Goal: Information Seeking & Learning: Check status

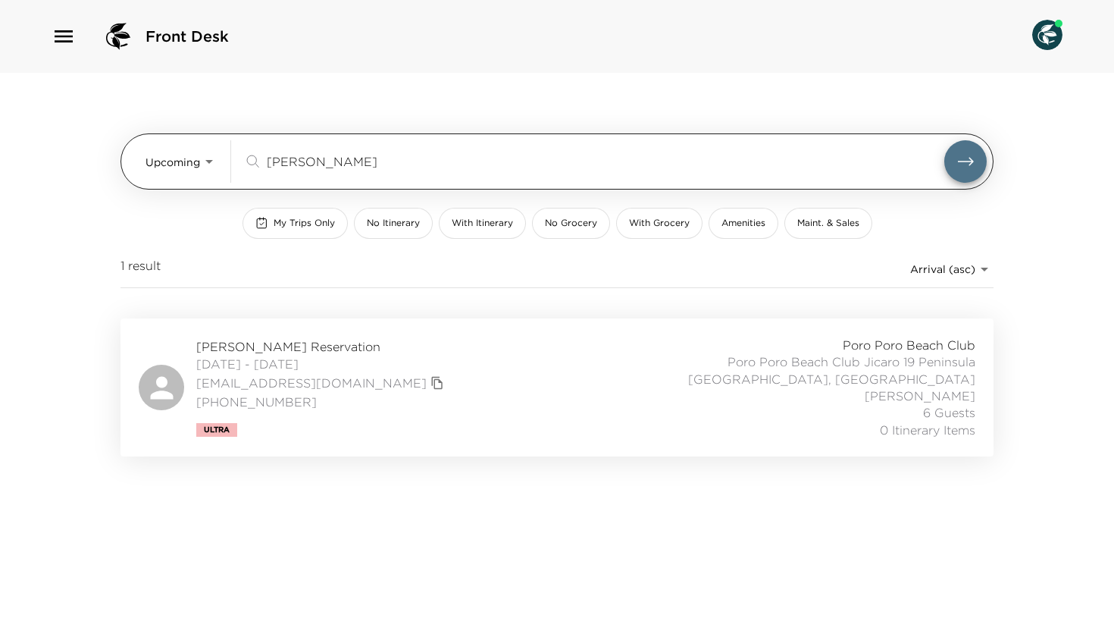
drag, startPoint x: 315, startPoint y: 159, endPoint x: 217, endPoint y: 158, distance: 98.6
click at [217, 158] on div "Upcoming Upcoming dillon ​" at bounding box center [566, 161] width 841 height 42
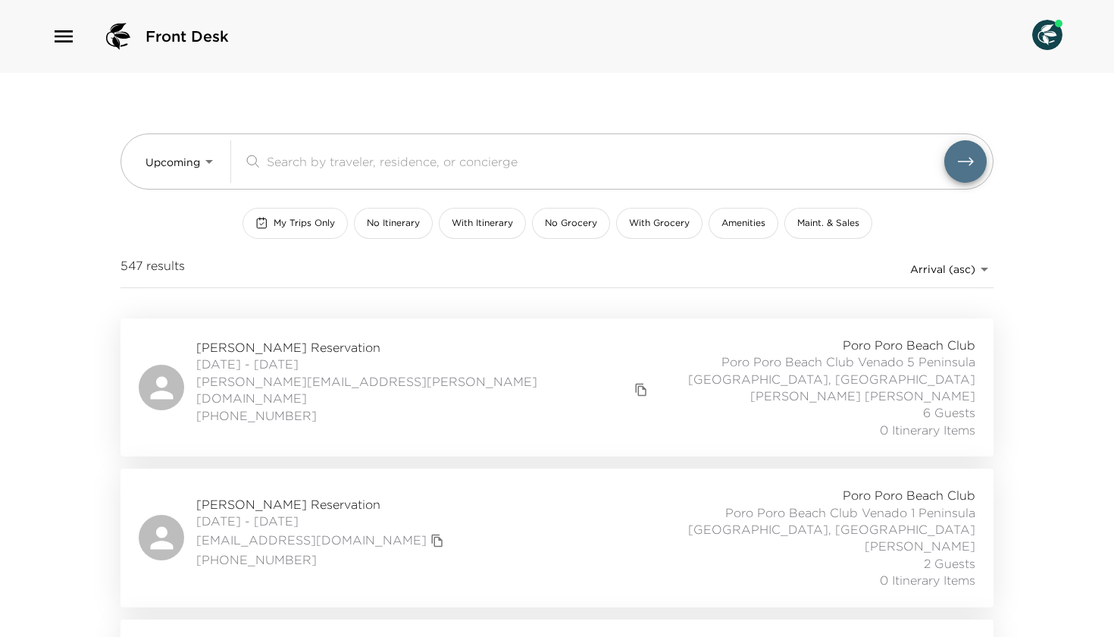
click at [274, 218] on span "My Trips Only" at bounding box center [304, 223] width 61 height 13
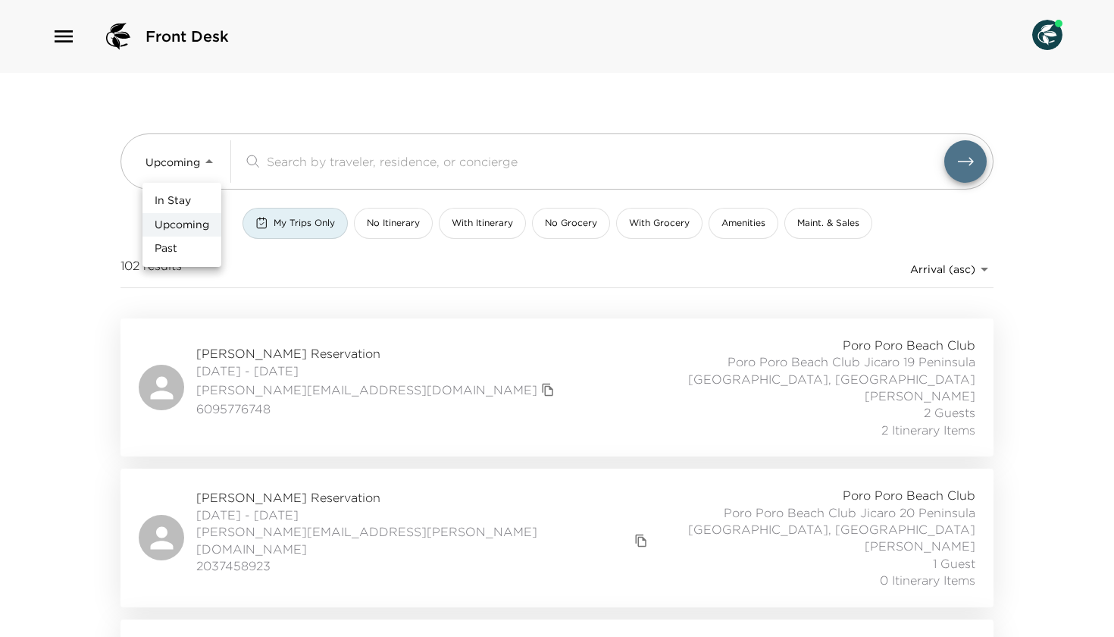
click at [194, 164] on body "Front Desk Upcoming Upcoming ​ My Trips Only No Itinerary With Itinerary No Gro…" at bounding box center [557, 318] width 1114 height 637
click at [180, 204] on span "In Stay" at bounding box center [173, 200] width 36 height 15
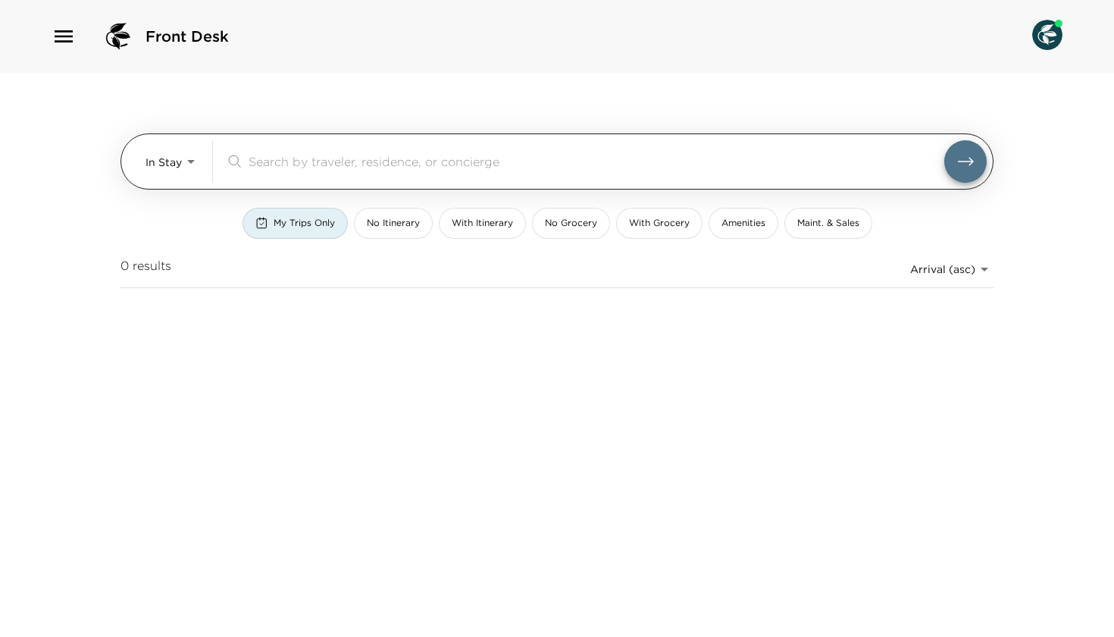
click at [186, 158] on body "Front Desk In Stay In-Stay ​ My Trips Only No Itinerary With Itinerary No Groce…" at bounding box center [557, 318] width 1114 height 637
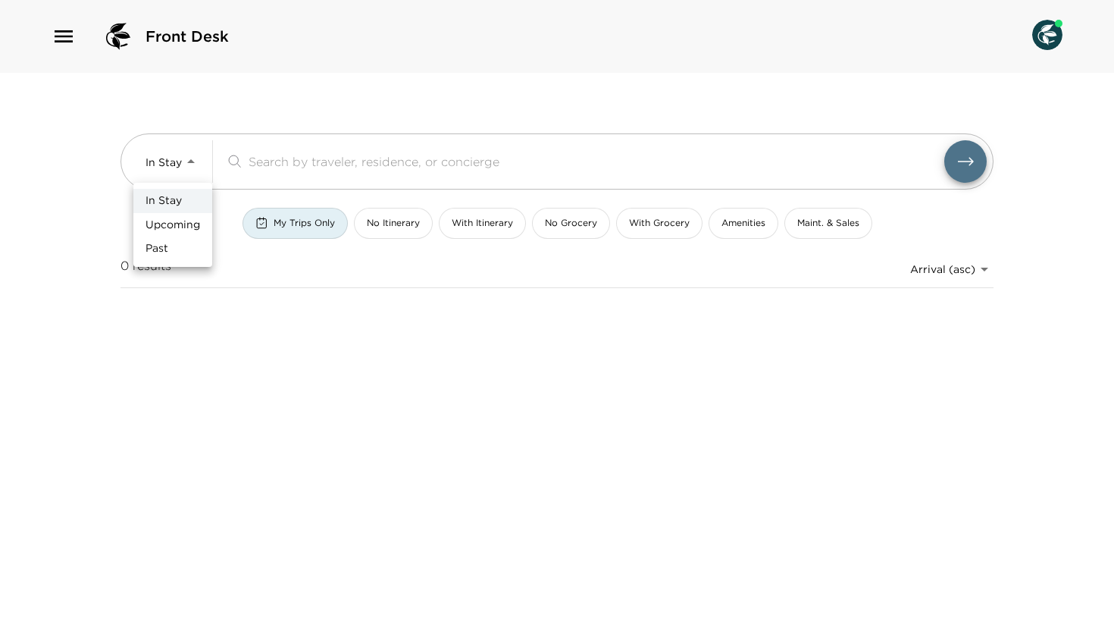
click at [165, 230] on span "Upcoming" at bounding box center [173, 225] width 55 height 15
type input "Upcoming"
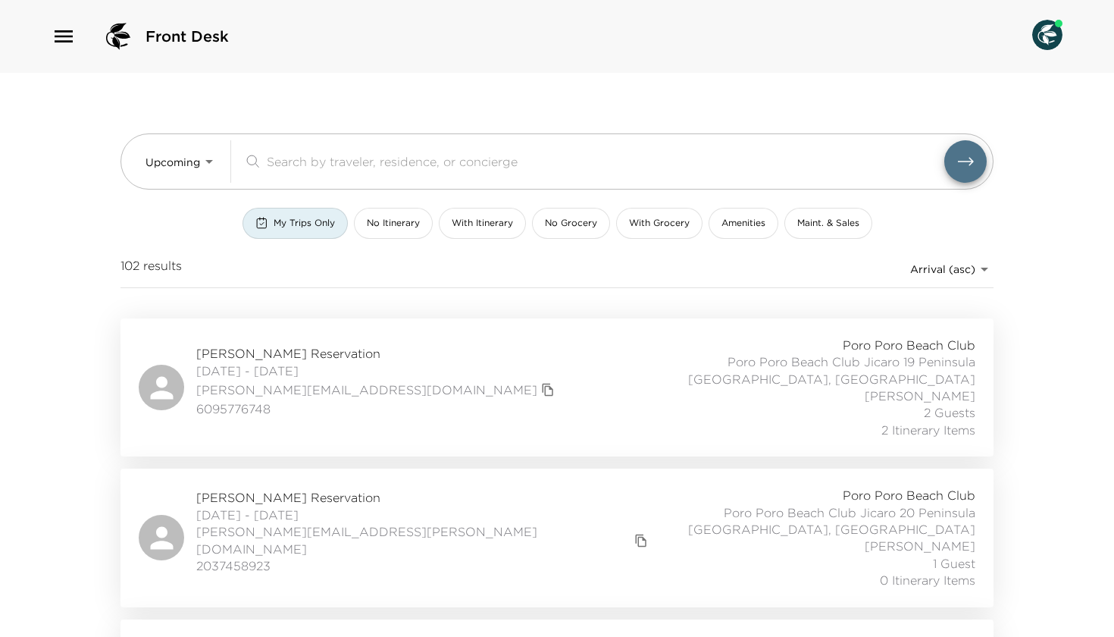
click at [280, 224] on span "My Trips Only" at bounding box center [304, 223] width 61 height 13
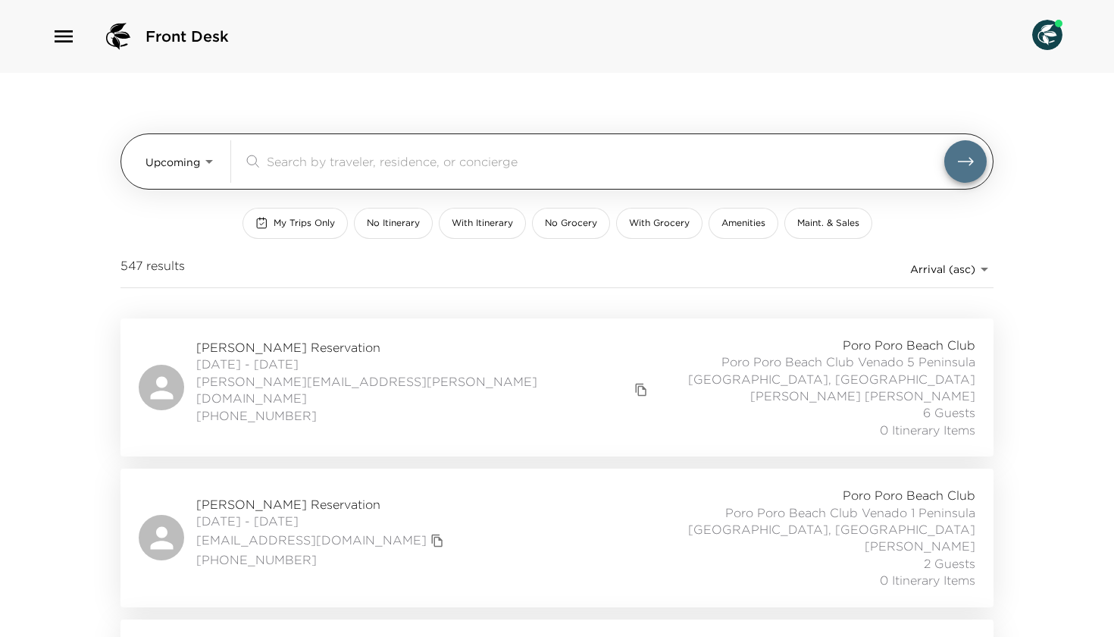
click at [291, 158] on input "search" at bounding box center [606, 160] width 678 height 17
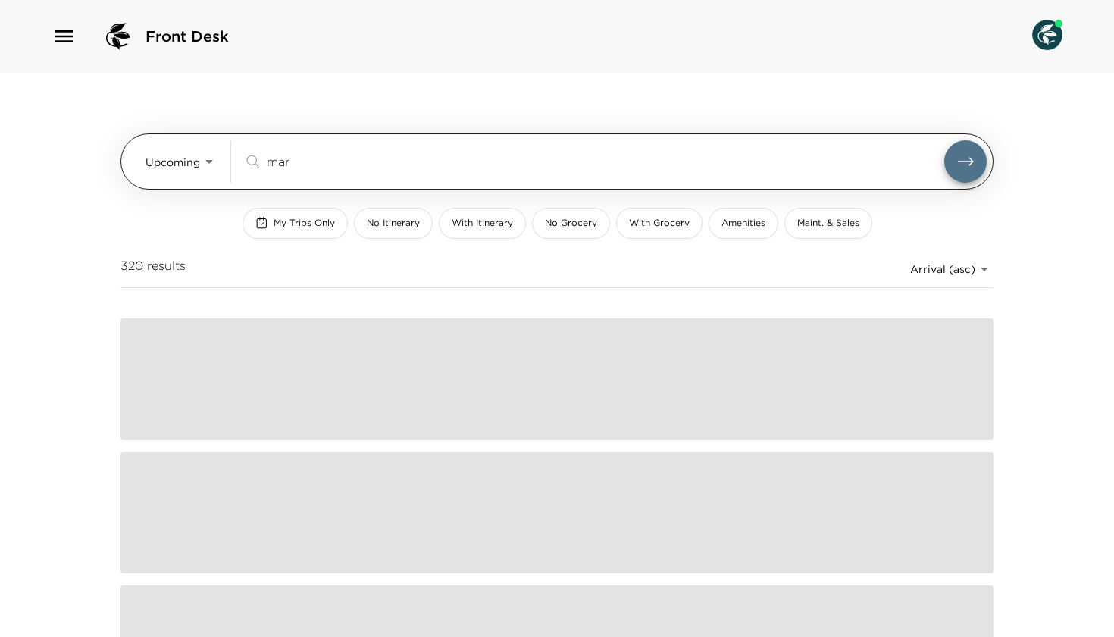
type input "mark"
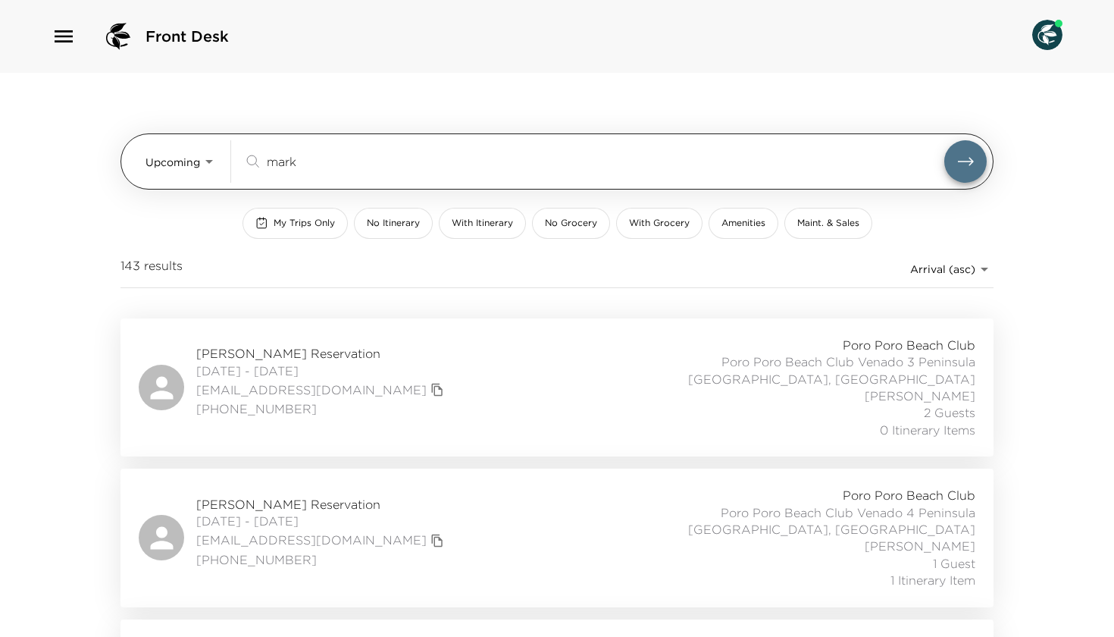
drag, startPoint x: 314, startPoint y: 161, endPoint x: 221, endPoint y: 160, distance: 93.2
click at [221, 160] on div "Upcoming Upcoming mark ​" at bounding box center [566, 161] width 841 height 42
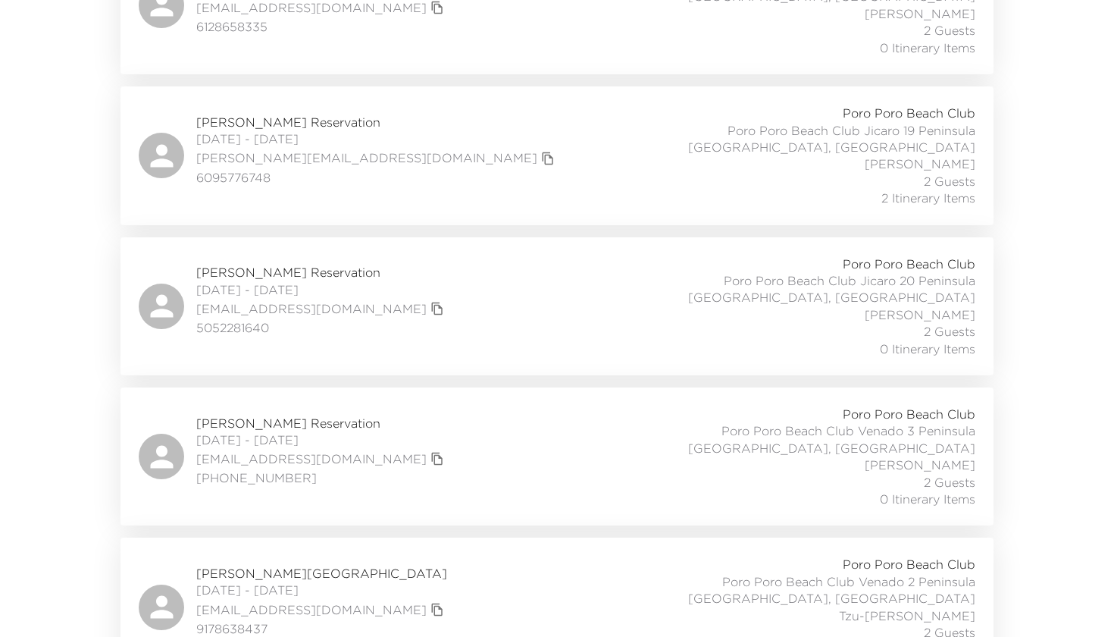
scroll to position [686, 0]
click at [244, 412] on span "Stephen Mut Reservation" at bounding box center [322, 420] width 252 height 17
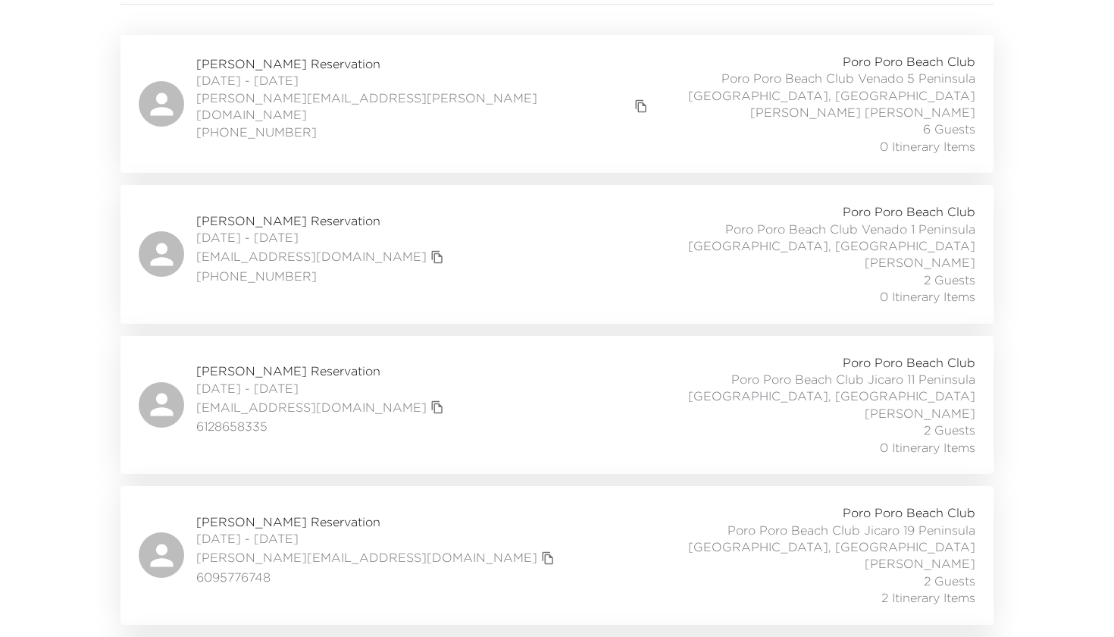
scroll to position [295, 0]
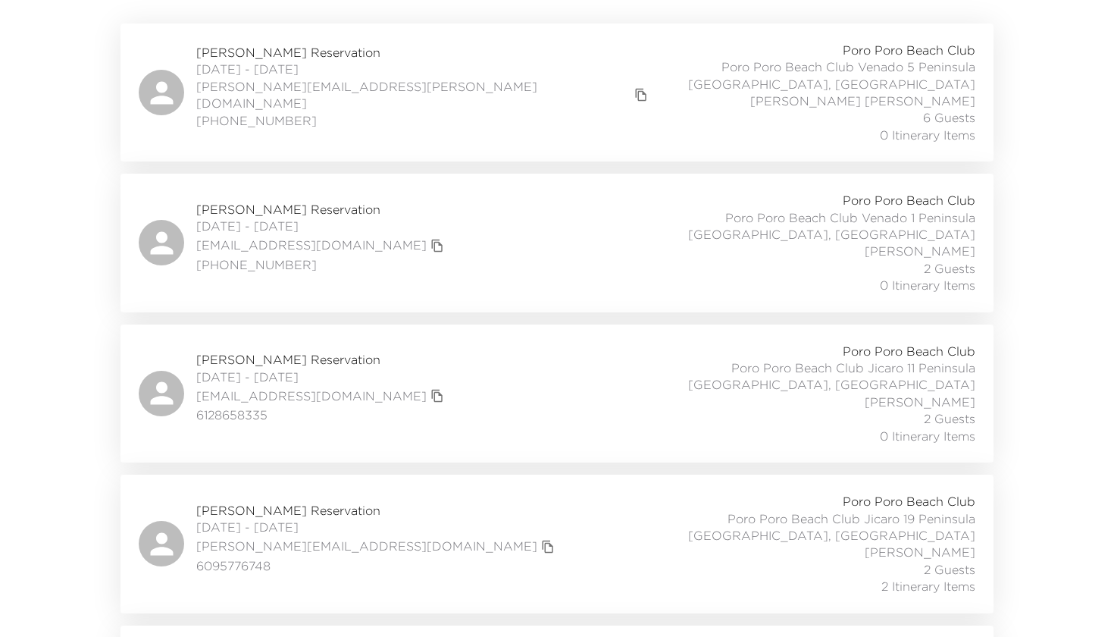
click at [267, 361] on span "Brennan Clark Reservation" at bounding box center [322, 359] width 252 height 17
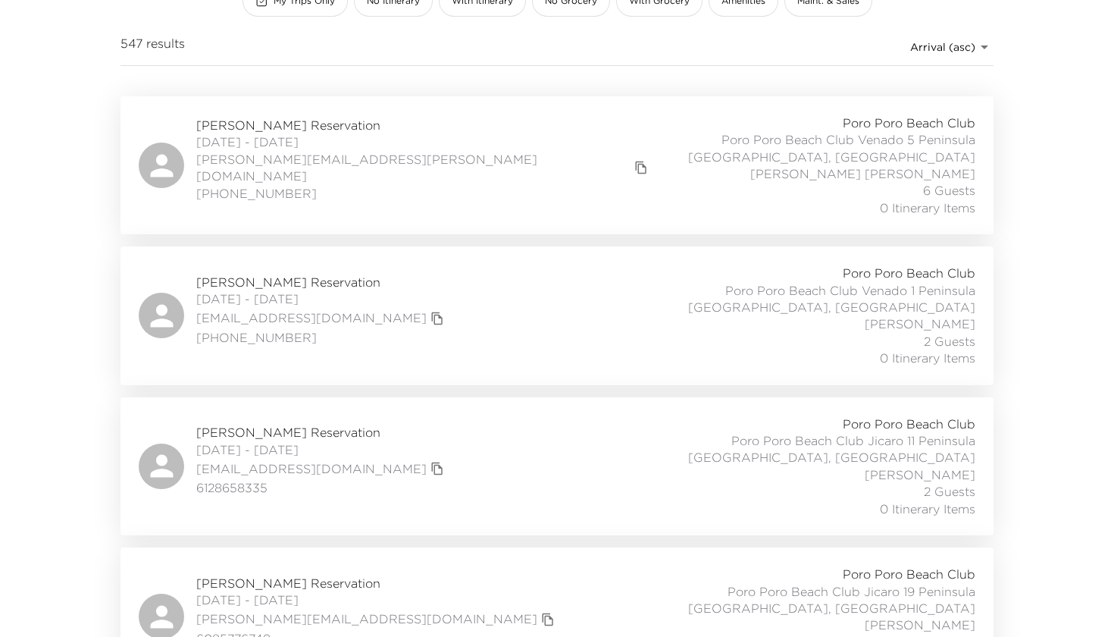
scroll to position [224, 0]
click at [432, 312] on icon "copy primary member email" at bounding box center [437, 316] width 11 height 13
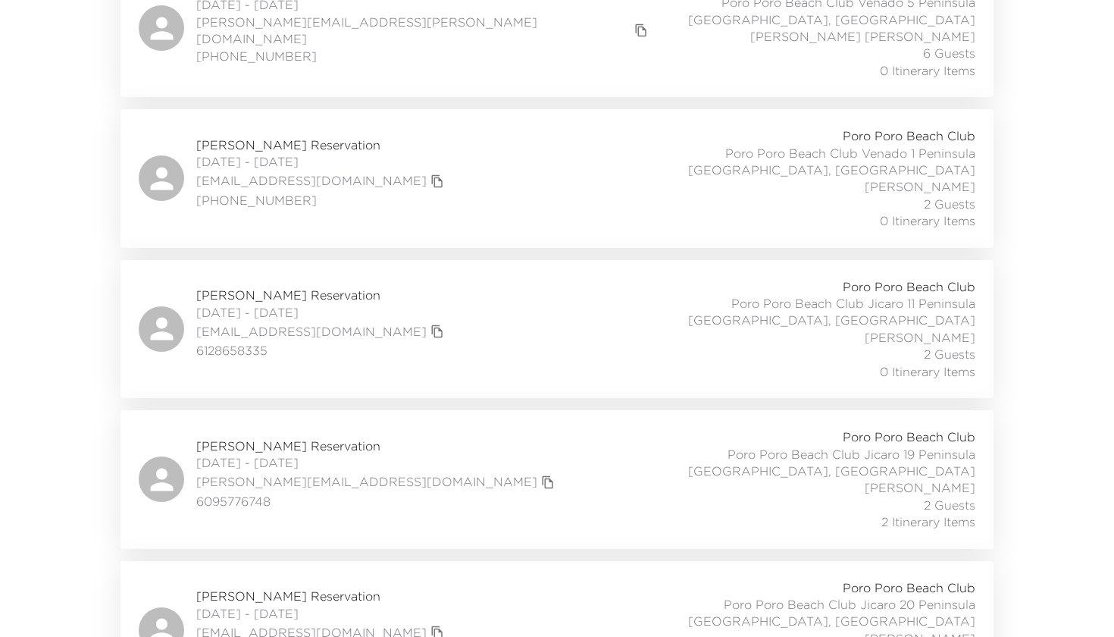
scroll to position [366, 0]
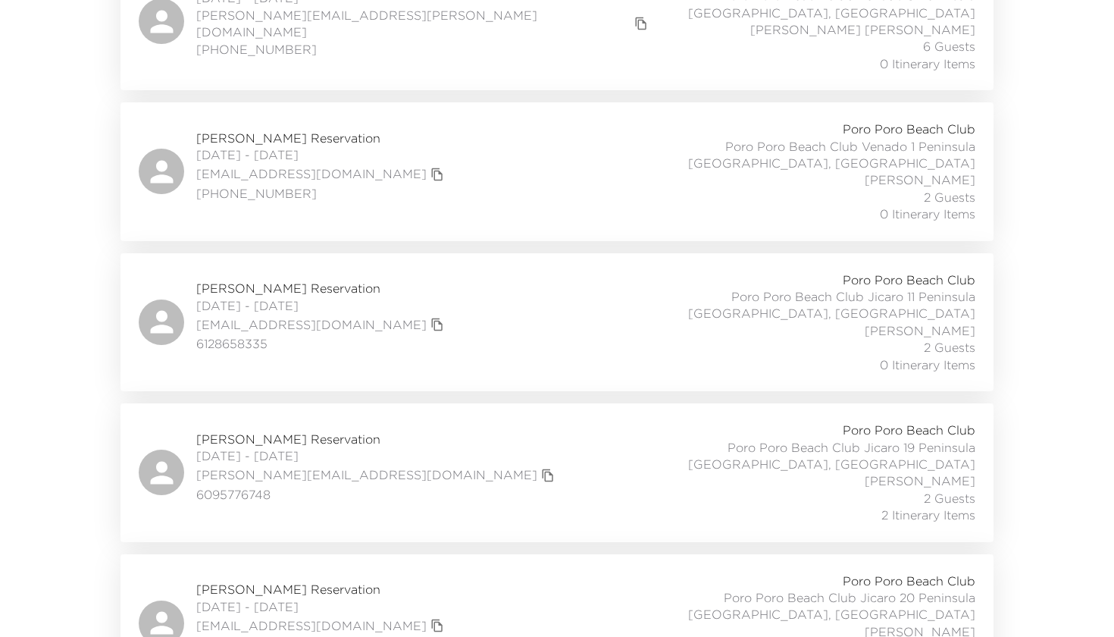
click at [237, 434] on span "John Pecora Reservation" at bounding box center [377, 439] width 362 height 17
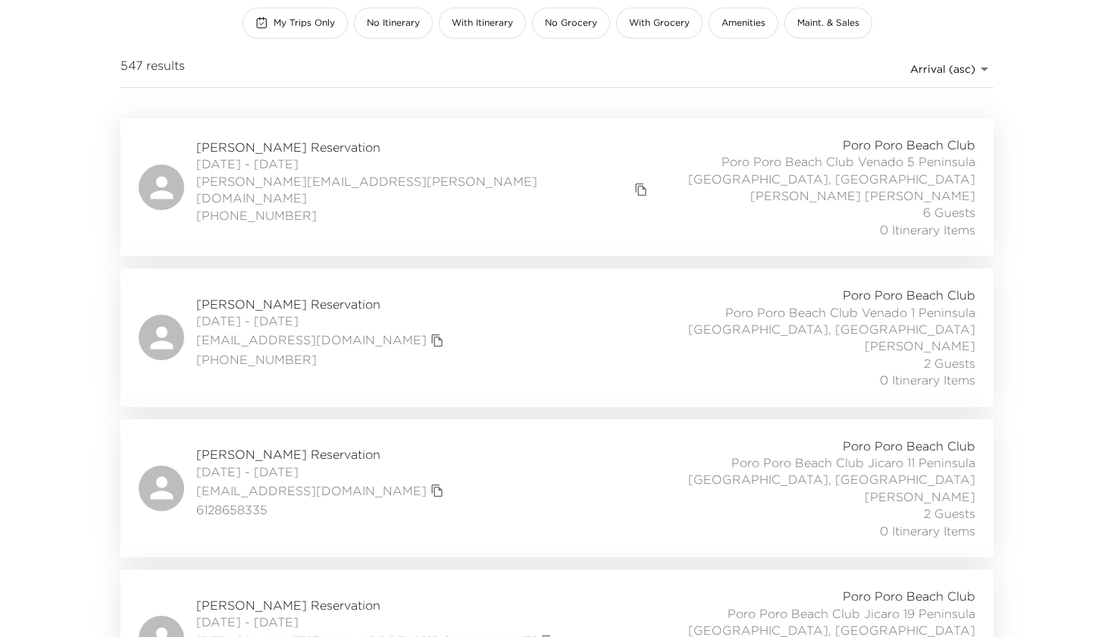
scroll to position [238, 0]
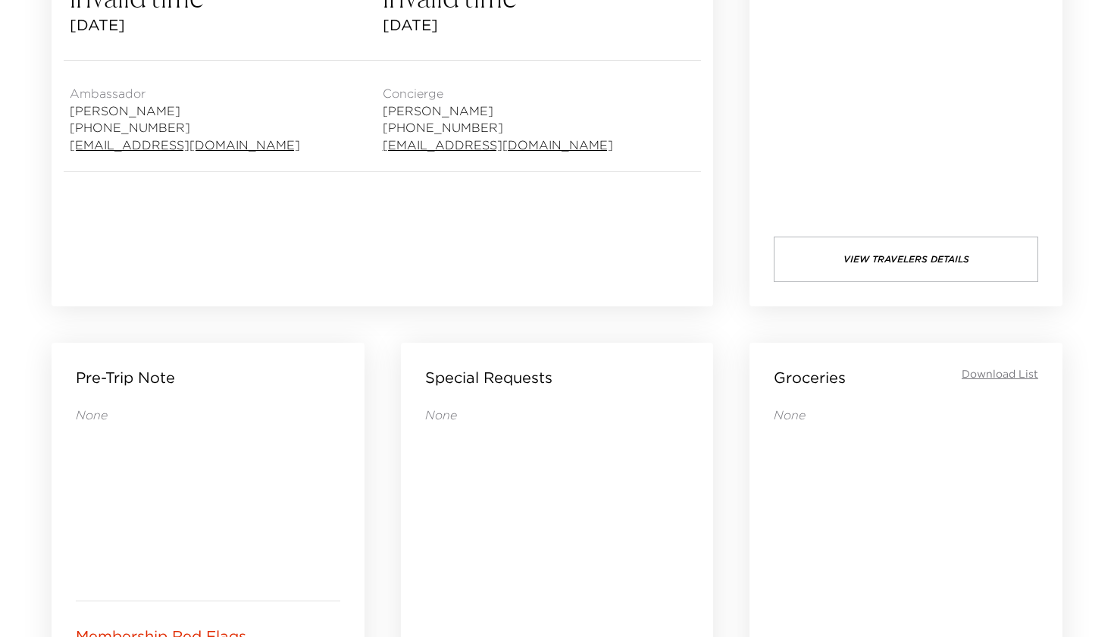
scroll to position [184, 0]
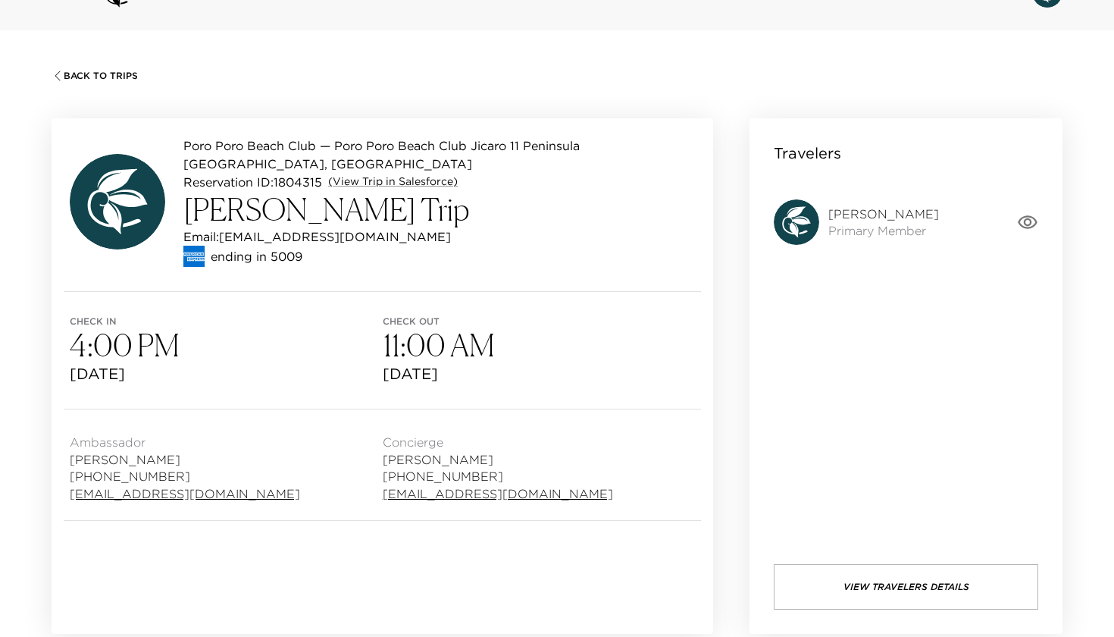
scroll to position [55, 0]
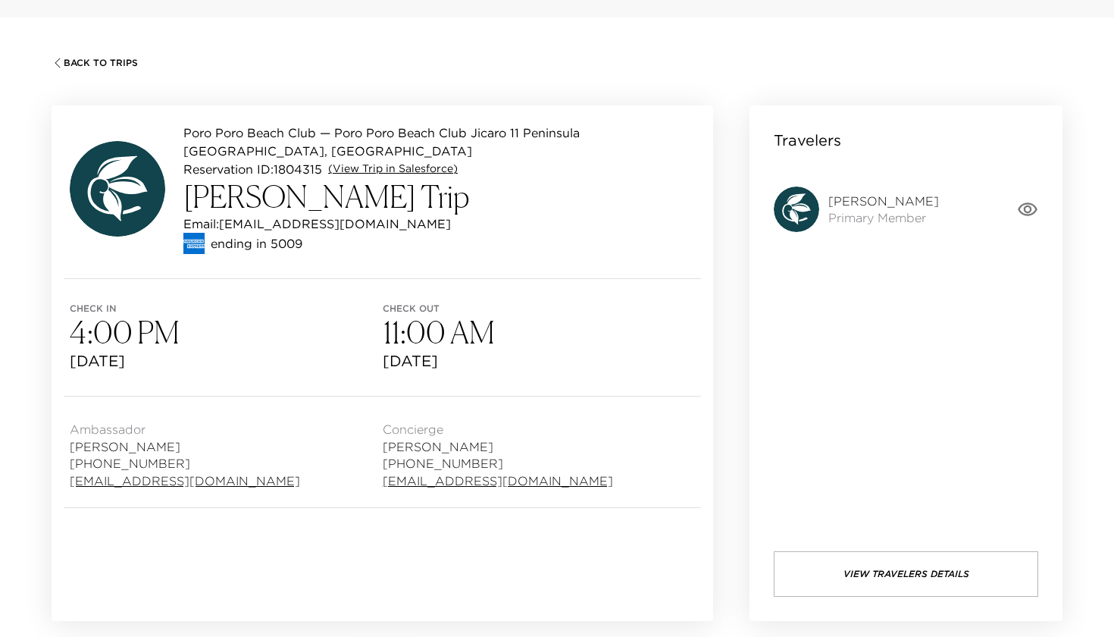
click at [394, 174] on link "(View Trip in Salesforce)" at bounding box center [393, 168] width 130 height 15
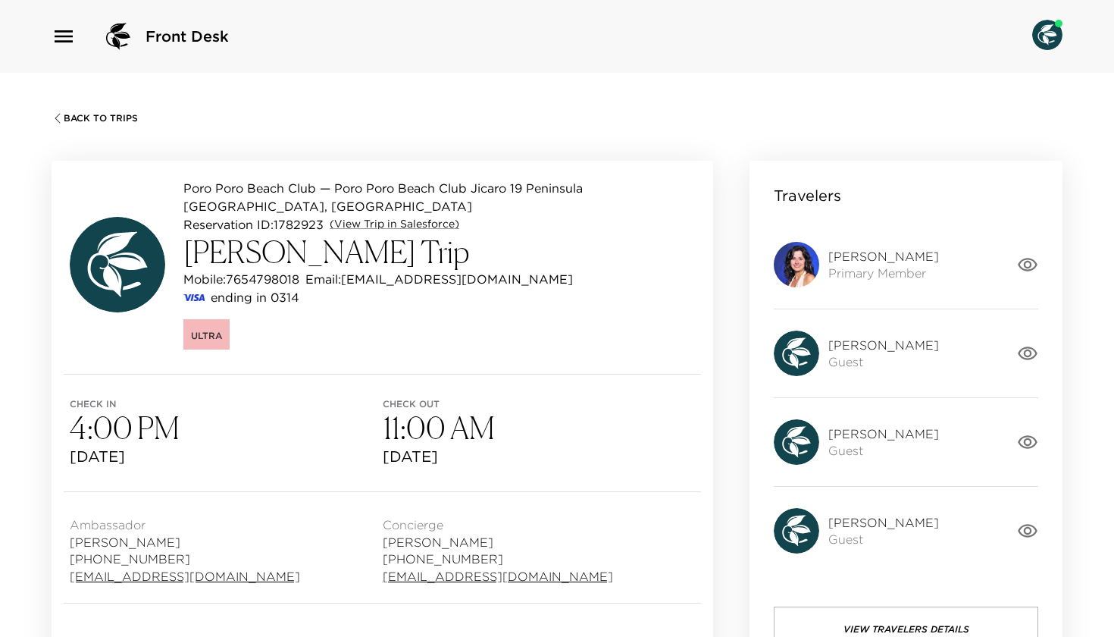
scroll to position [120, 0]
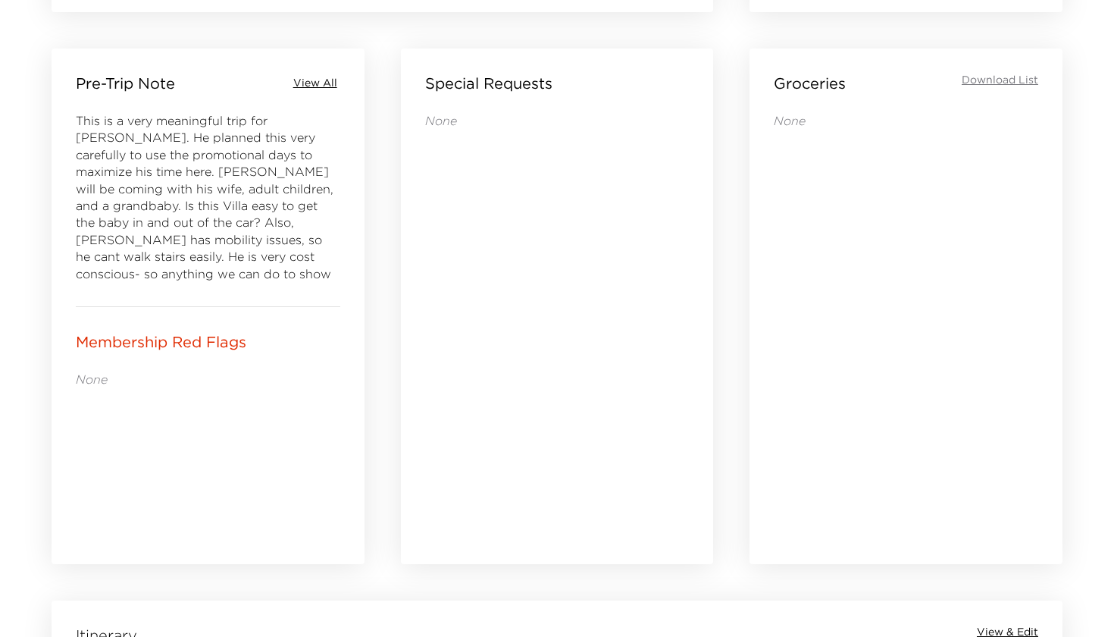
scroll to position [474, 0]
